Goal: Transaction & Acquisition: Purchase product/service

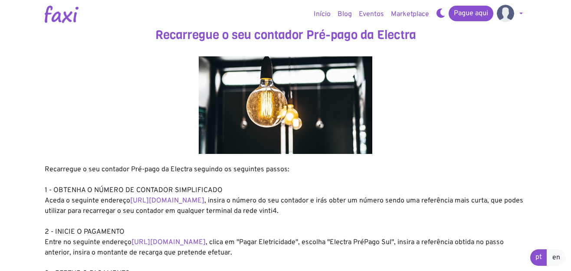
scroll to position [217, 0]
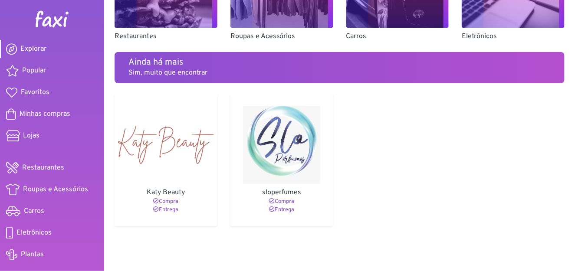
scroll to position [658, 0]
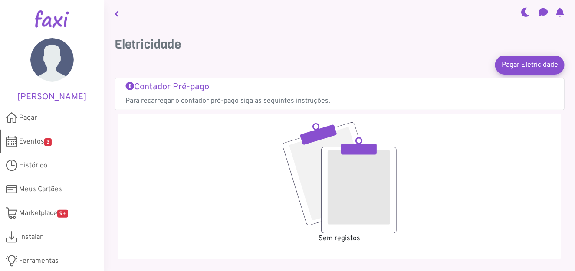
scroll to position [25, 0]
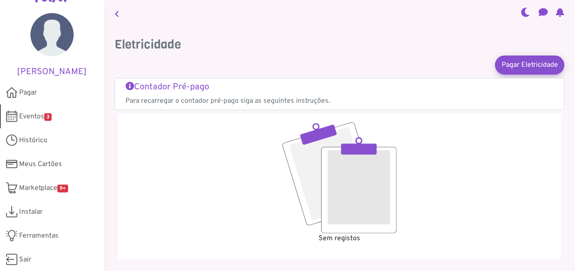
click at [33, 115] on span "Eventos 3" at bounding box center [35, 117] width 33 height 10
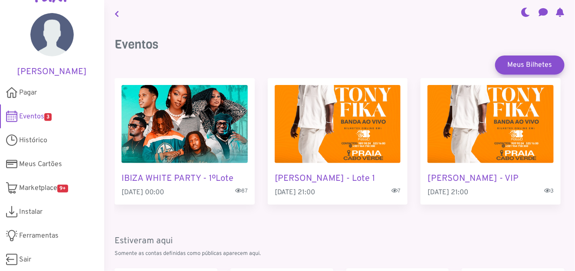
click at [180, 134] on img "1 / 3" at bounding box center [185, 124] width 126 height 78
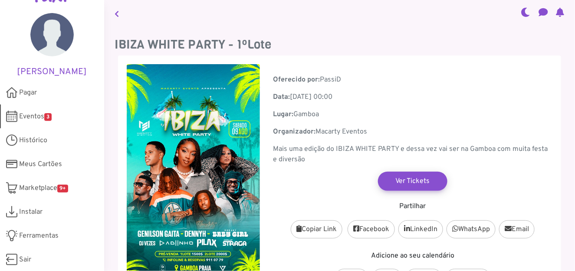
click at [36, 114] on span "Eventos 3" at bounding box center [35, 117] width 33 height 10
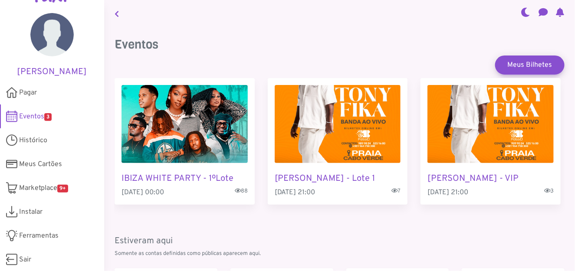
click at [329, 149] on img "2 / 3" at bounding box center [338, 124] width 126 height 78
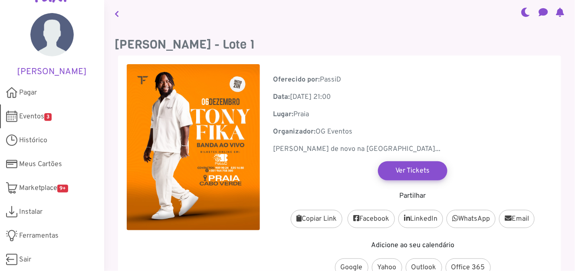
click at [33, 114] on span "Eventos 3" at bounding box center [35, 117] width 33 height 10
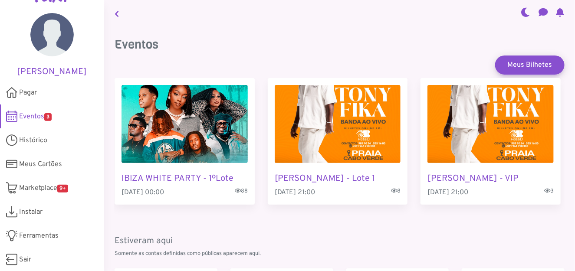
click at [441, 158] on img "3 / 3" at bounding box center [491, 124] width 126 height 78
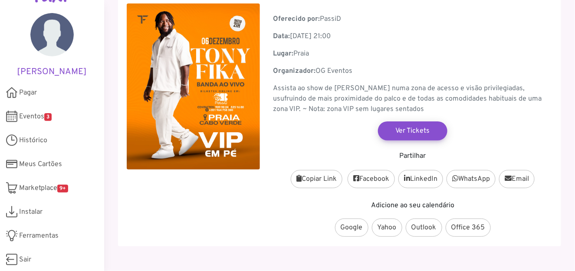
scroll to position [81, 0]
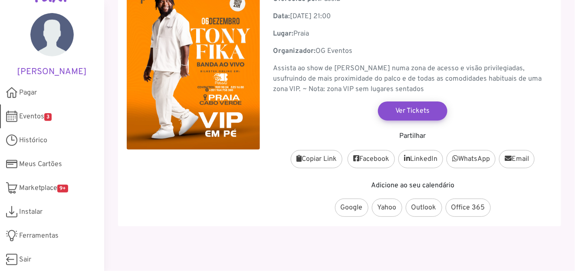
click at [36, 116] on span "Eventos 3" at bounding box center [35, 117] width 33 height 10
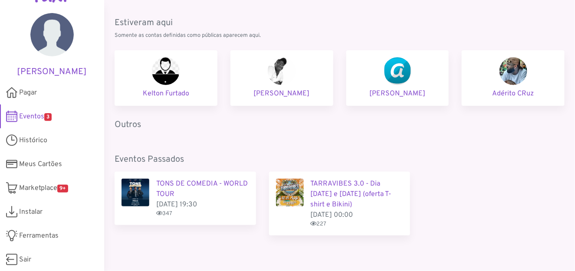
scroll to position [227, 0]
